Goal: Task Accomplishment & Management: Use online tool/utility

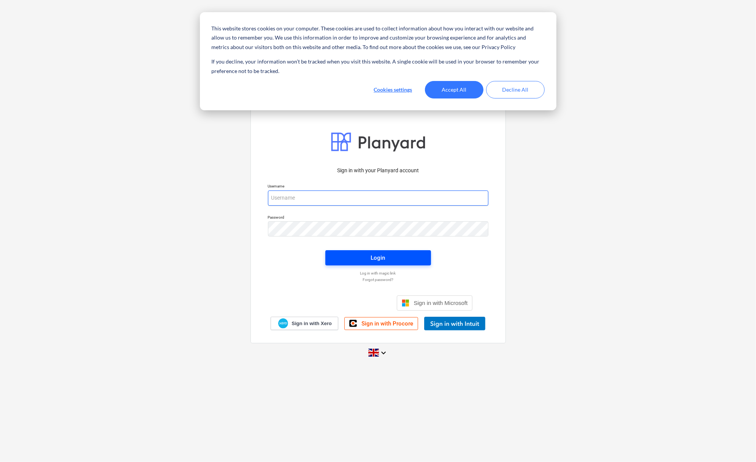
type input "[PERSON_NAME][EMAIL_ADDRESS][DOMAIN_NAME]"
click at [403, 256] on span "Login" at bounding box center [377, 258] width 87 height 10
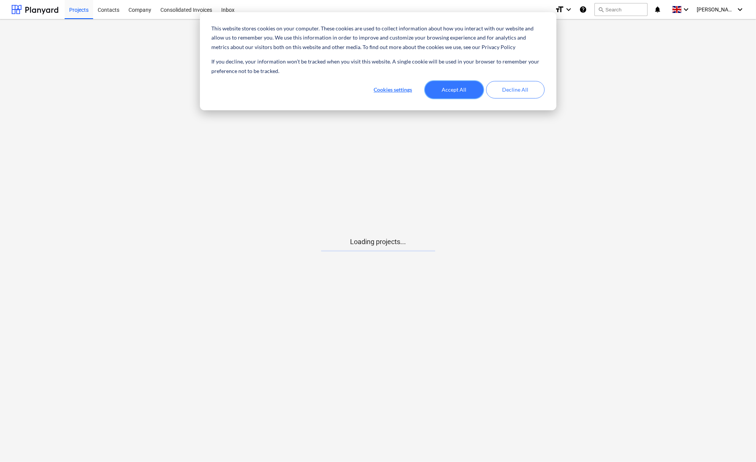
click at [450, 83] on button "Accept All" at bounding box center [454, 89] width 59 height 17
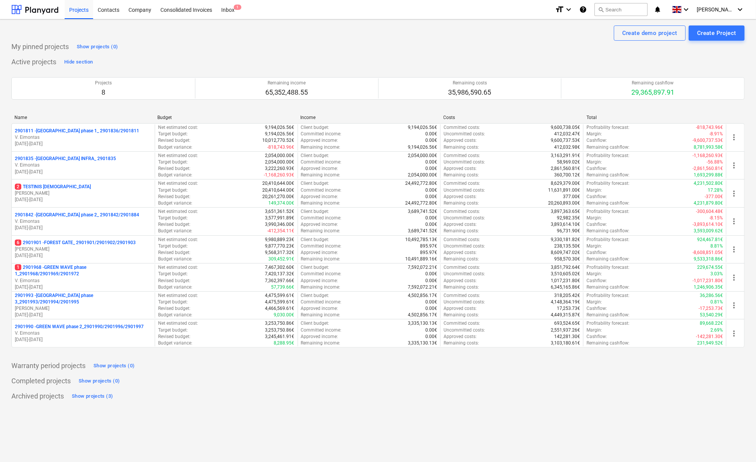
click at [97, 244] on p "6 2901901 - FOREST GATE_ 2901901/2901902/2901903" at bounding box center [75, 242] width 121 height 6
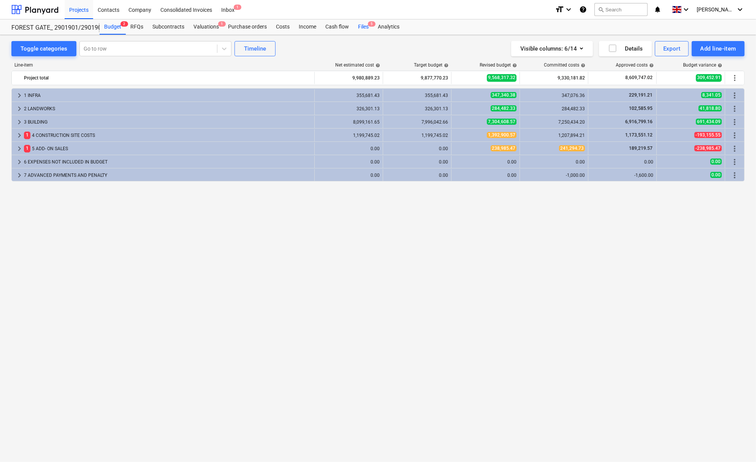
click at [362, 22] on div "Files 5" at bounding box center [363, 26] width 20 height 15
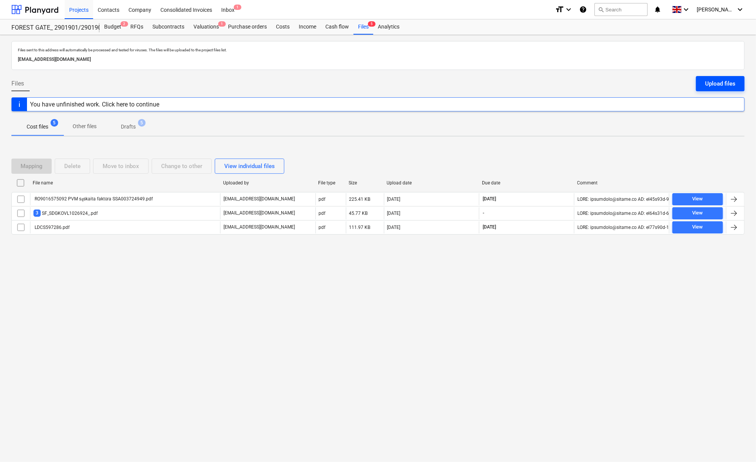
click at [703, 85] on button "Upload files" at bounding box center [720, 83] width 49 height 15
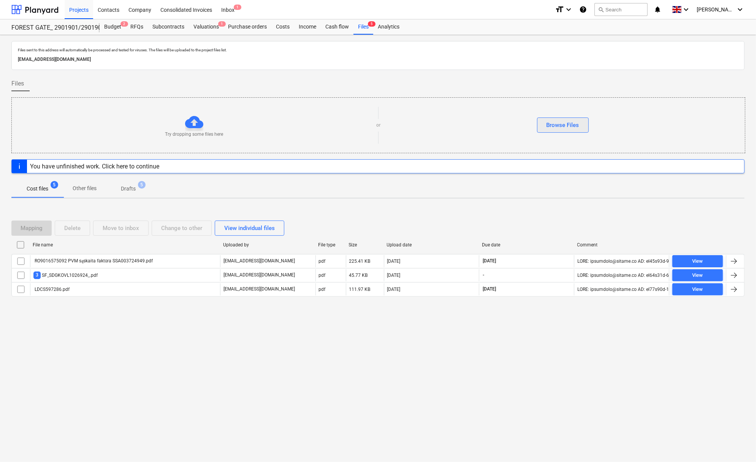
click at [545, 119] on button "Browse Files" at bounding box center [563, 124] width 52 height 15
